Goal: Navigation & Orientation: Find specific page/section

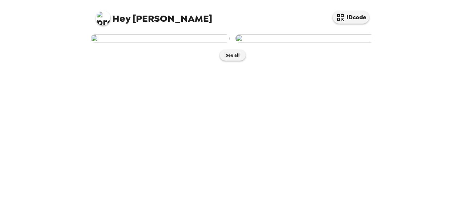
scroll to position [33, 0]
click at [226, 61] on button "See all" at bounding box center [233, 55] width 26 height 11
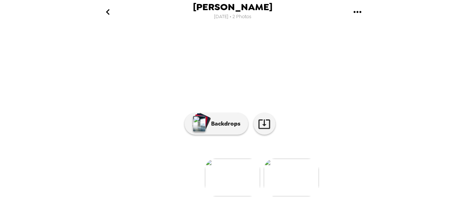
scroll to position [114, 0]
click at [271, 159] on img at bounding box center [291, 178] width 55 height 38
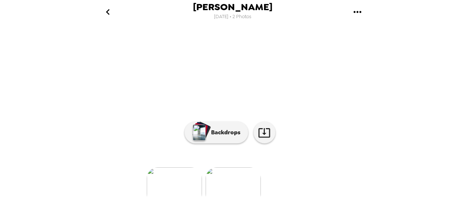
scroll to position [24, 0]
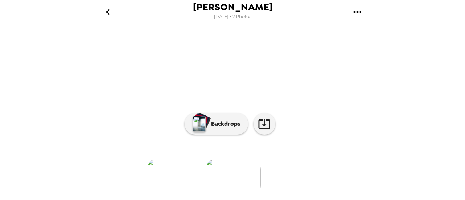
click at [151, 165] on img at bounding box center [174, 178] width 55 height 38
click at [242, 159] on img at bounding box center [232, 178] width 55 height 38
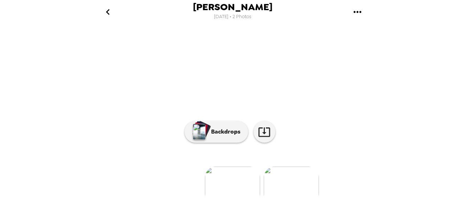
scroll to position [0, 0]
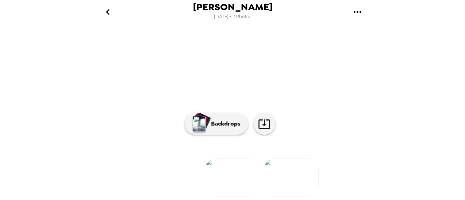
click at [273, 165] on img at bounding box center [291, 178] width 55 height 38
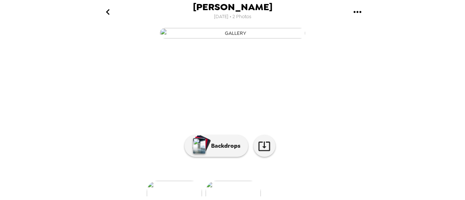
scroll to position [10, 0]
click at [294, 38] on img "button" at bounding box center [232, 33] width 145 height 11
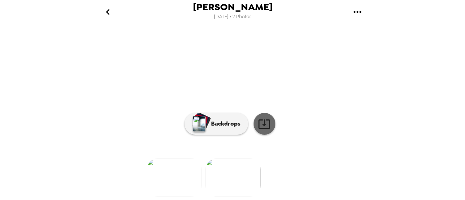
click at [260, 125] on icon at bounding box center [264, 124] width 13 height 13
click at [443, 69] on div "Deven Petties 9/25/2025 • 2 Photos Deven Petties , 09-25-2025 Deven Petties , 0…" at bounding box center [232, 100] width 465 height 200
click at [181, 173] on img at bounding box center [174, 178] width 55 height 38
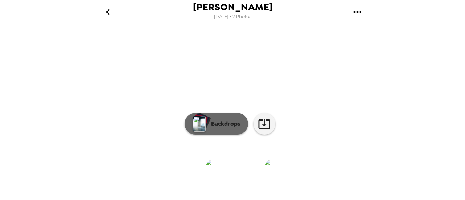
click at [213, 120] on p "Backdrops" at bounding box center [223, 124] width 33 height 9
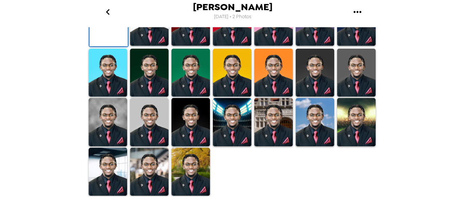
scroll to position [236, 0]
click at [195, 126] on img at bounding box center [190, 122] width 39 height 48
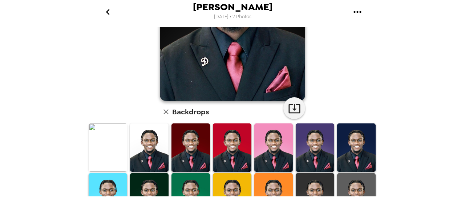
scroll to position [113, 0]
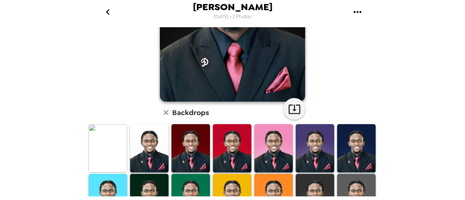
click at [226, 146] on img at bounding box center [232, 148] width 39 height 48
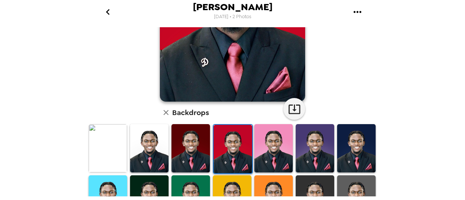
click at [113, 150] on img at bounding box center [108, 148] width 39 height 48
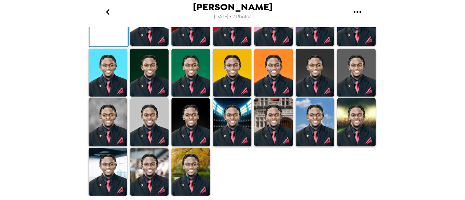
scroll to position [236, 0]
click at [158, 162] on img at bounding box center [149, 172] width 39 height 48
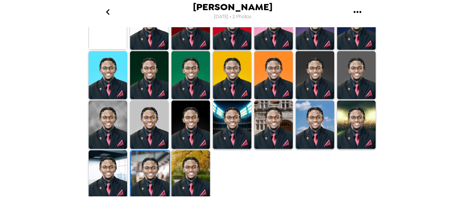
click at [121, 168] on img at bounding box center [108, 174] width 39 height 48
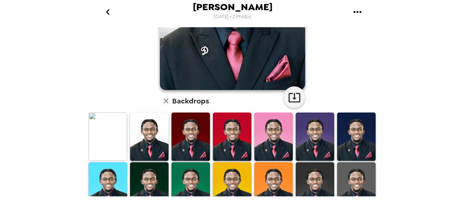
scroll to position [130, 0]
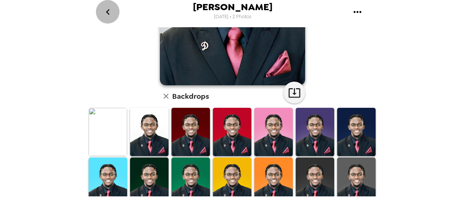
click at [106, 10] on icon "go back" at bounding box center [108, 12] width 12 height 12
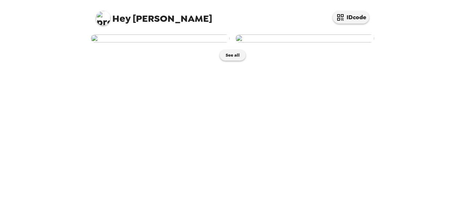
scroll to position [33, 0]
click at [237, 61] on button "See all" at bounding box center [233, 55] width 26 height 11
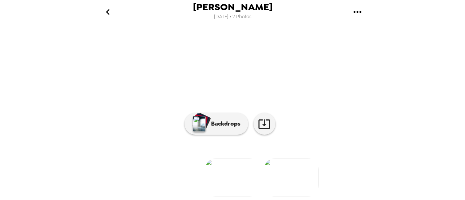
scroll to position [72, 0]
click at [109, 16] on icon "go back" at bounding box center [108, 12] width 12 height 12
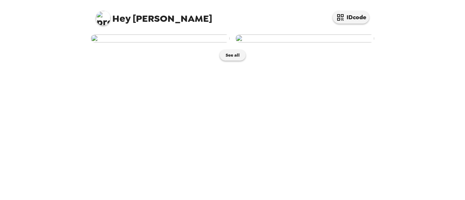
scroll to position [33, 0]
click at [223, 61] on button "See all" at bounding box center [233, 55] width 26 height 11
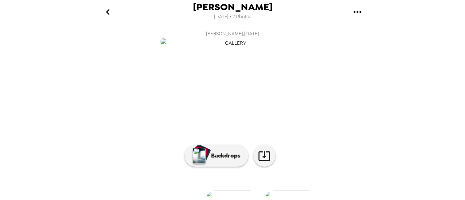
scroll to position [114, 0]
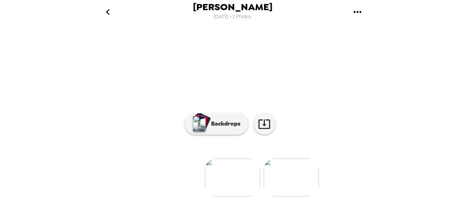
click at [295, 164] on img at bounding box center [291, 178] width 55 height 38
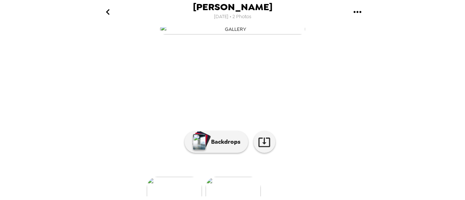
scroll to position [0, 0]
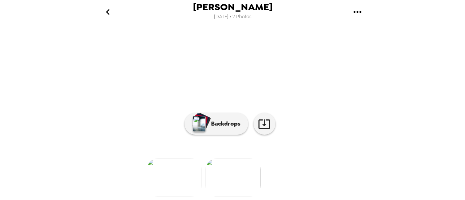
click at [173, 166] on img at bounding box center [174, 178] width 55 height 38
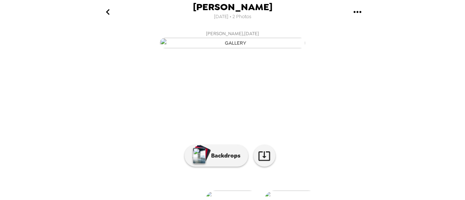
click at [105, 14] on icon "go back" at bounding box center [108, 12] width 12 height 12
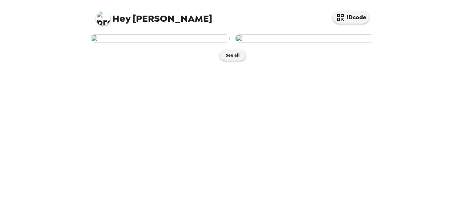
scroll to position [33, 0]
click at [230, 61] on button "See all" at bounding box center [233, 55] width 26 height 11
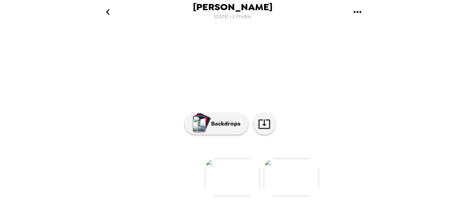
scroll to position [114, 0]
click at [286, 152] on div at bounding box center [232, 166] width 291 height 62
click at [287, 169] on img at bounding box center [291, 178] width 55 height 38
click at [170, 168] on img at bounding box center [174, 178] width 55 height 38
click at [301, 169] on img at bounding box center [291, 178] width 55 height 38
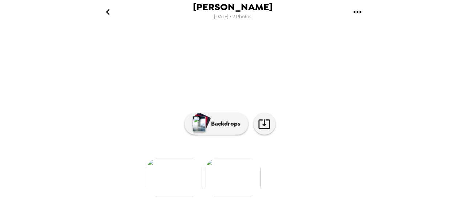
scroll to position [0, 0]
